Goal: Task Accomplishment & Management: Manage account settings

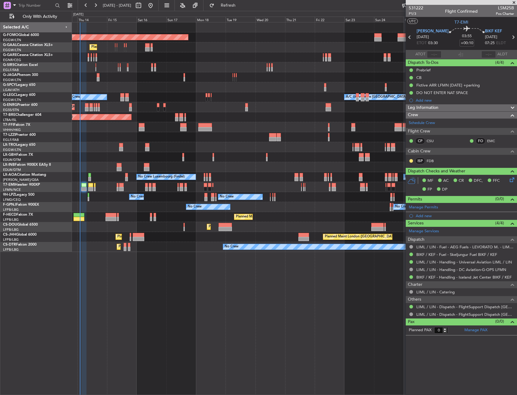
click at [148, 167] on div "Planned Maint Windsor Locks ([PERSON_NAME] Intl) Planned [GEOGRAPHIC_DATA] Plan…" at bounding box center [294, 136] width 444 height 229
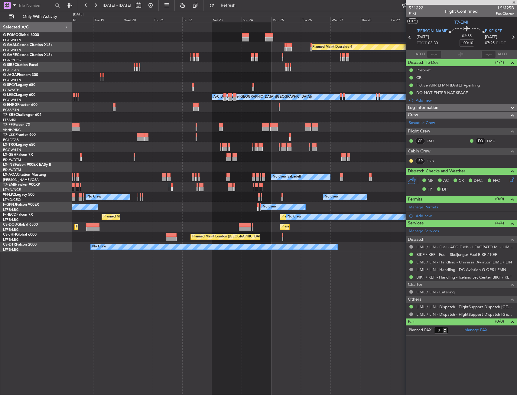
click at [160, 169] on div "Planned Maint Windsor Locks ([PERSON_NAME] Intl) Planned [GEOGRAPHIC_DATA] Plan…" at bounding box center [294, 136] width 444 height 229
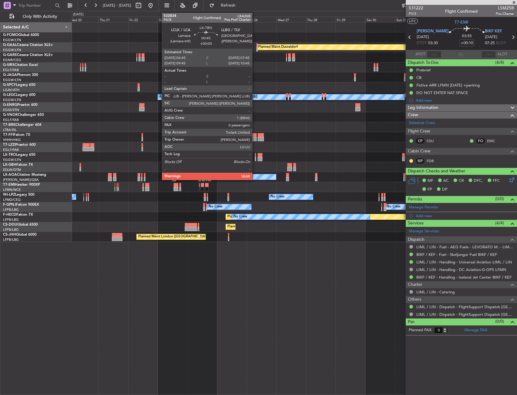
click at [255, 154] on div at bounding box center [256, 155] width 2 height 4
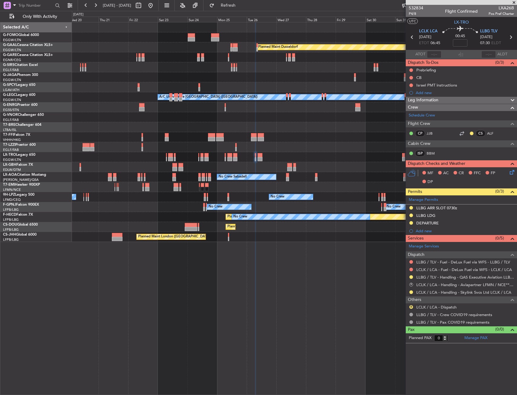
click at [316, 205] on div "Planned Maint Windsor Locks ([PERSON_NAME] Intl) Planned [GEOGRAPHIC_DATA] Plan…" at bounding box center [294, 131] width 444 height 219
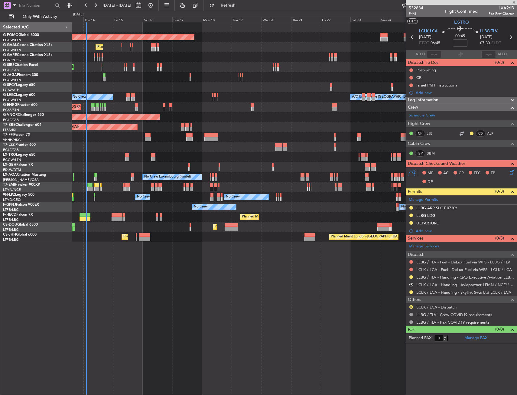
click at [266, 194] on div "No Crew No Crew No Crew" at bounding box center [294, 197] width 444 height 10
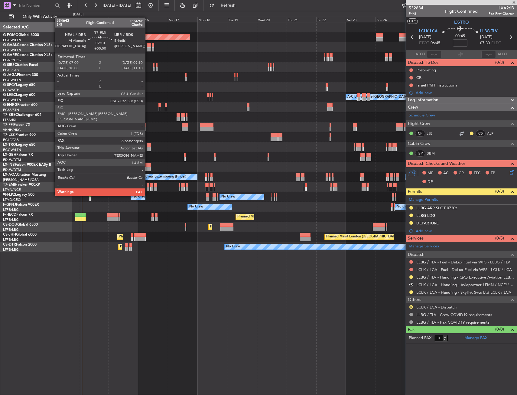
click at [148, 184] on div at bounding box center [148, 185] width 3 height 4
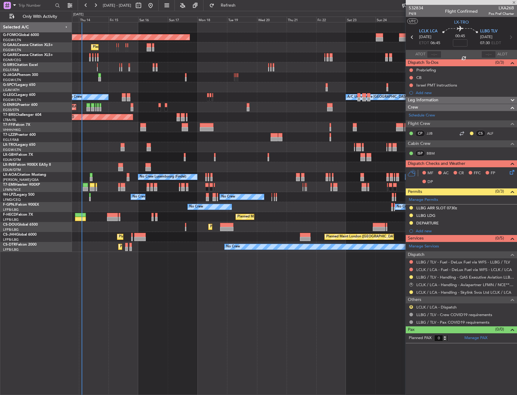
type input "7"
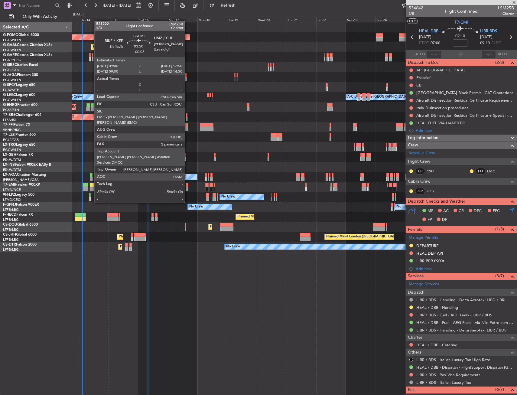
click at [91, 185] on div at bounding box center [92, 185] width 5 height 4
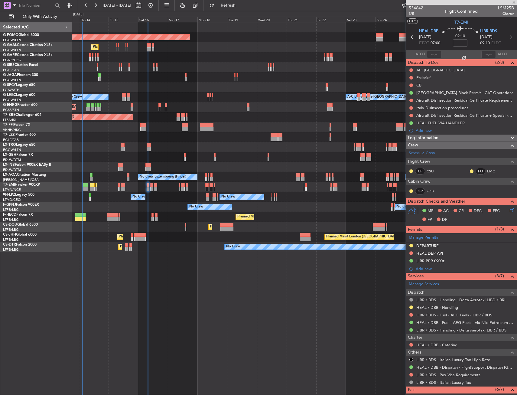
type input "+00:05"
type input "2"
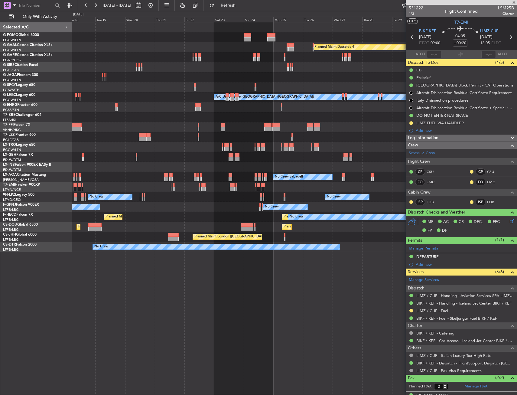
click at [197, 158] on div "Planned Maint Windsor Locks ([PERSON_NAME] Intl) Planned [GEOGRAPHIC_DATA] Plan…" at bounding box center [294, 136] width 444 height 229
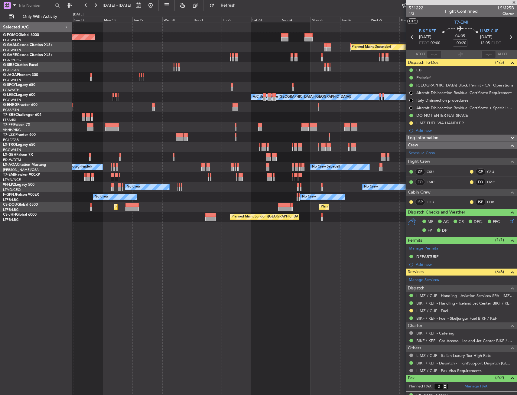
click at [278, 123] on div "Planned Maint Windsor Locks ([PERSON_NAME] Intl) Planned [GEOGRAPHIC_DATA] Plan…" at bounding box center [294, 121] width 444 height 199
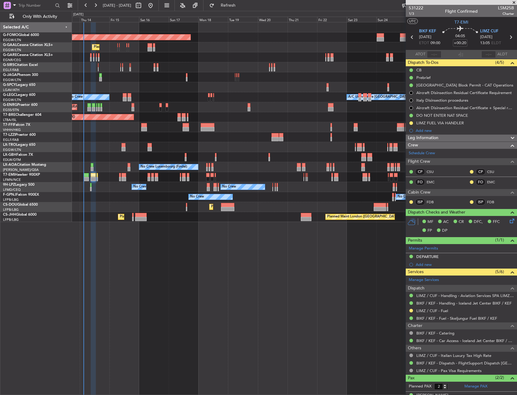
click at [240, 131] on div at bounding box center [294, 127] width 444 height 10
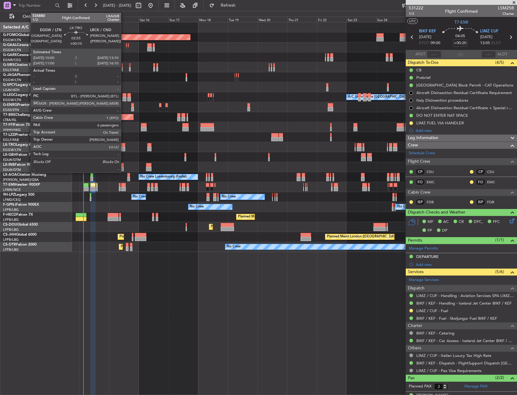
click at [124, 145] on div at bounding box center [123, 145] width 4 height 4
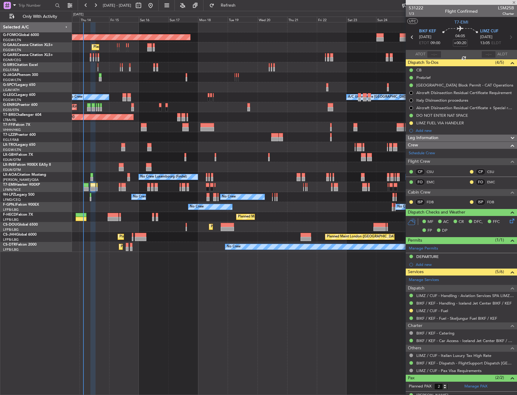
type input "+00:10"
type input "6"
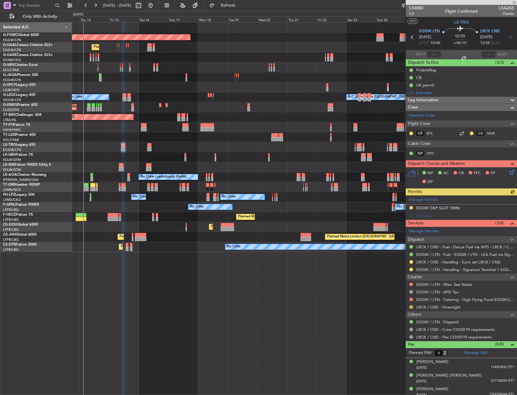
click at [411, 206] on div "Manage Permits EGGW DEP SLOT 1000z Add new" at bounding box center [460, 207] width 111 height 24
click at [411, 268] on button at bounding box center [411, 269] width 4 height 4
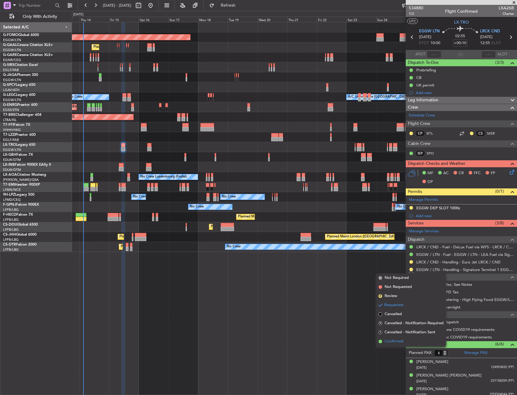
click at [402, 343] on span "Confirmed" at bounding box center [393, 341] width 19 height 6
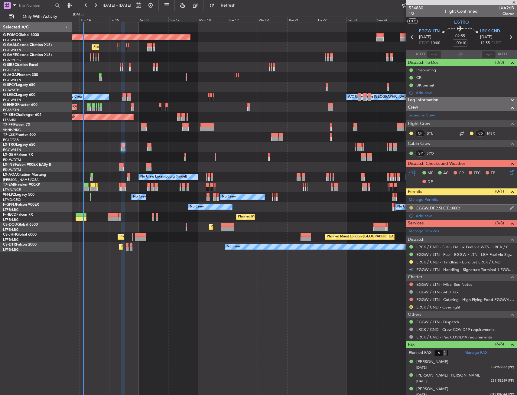
click at [411, 208] on button at bounding box center [411, 208] width 4 height 4
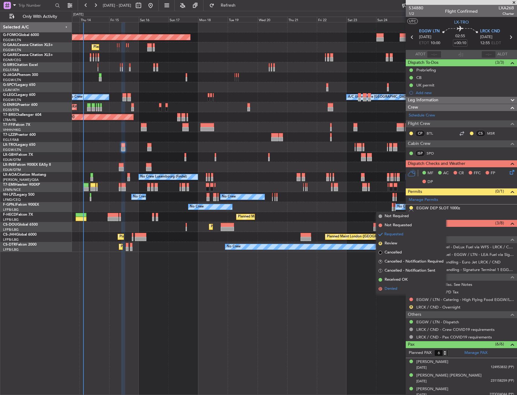
click at [401, 290] on li "D Denied" at bounding box center [411, 288] width 70 height 9
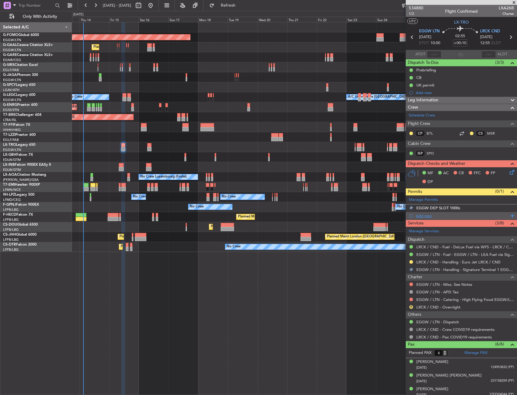
click at [423, 216] on div "Add new" at bounding box center [461, 215] width 93 height 5
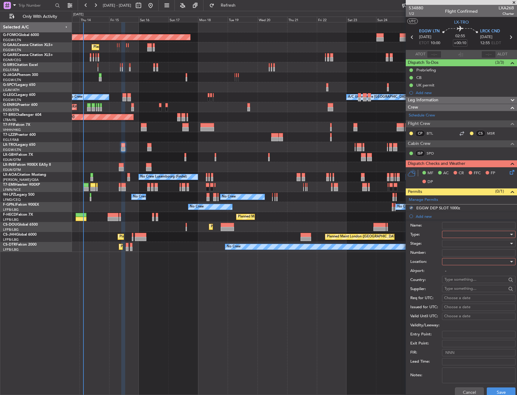
click at [450, 234] on div at bounding box center [476, 234] width 64 height 9
click at [462, 388] on div at bounding box center [258, 197] width 517 height 395
click at [462, 388] on button "Cancel" at bounding box center [469, 392] width 29 height 10
